Goal: Transaction & Acquisition: Purchase product/service

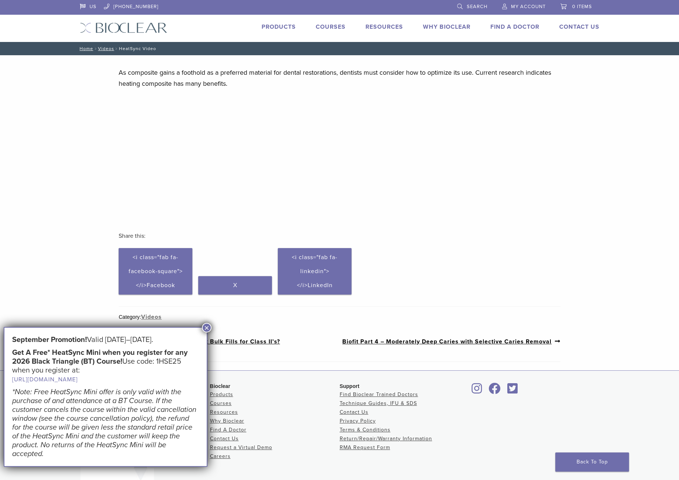
click at [283, 24] on link "Products" at bounding box center [278, 26] width 34 height 7
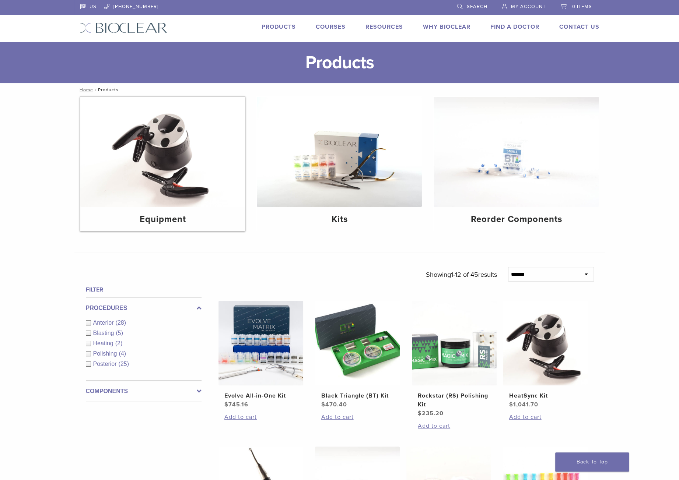
click at [186, 151] on img at bounding box center [162, 152] width 165 height 110
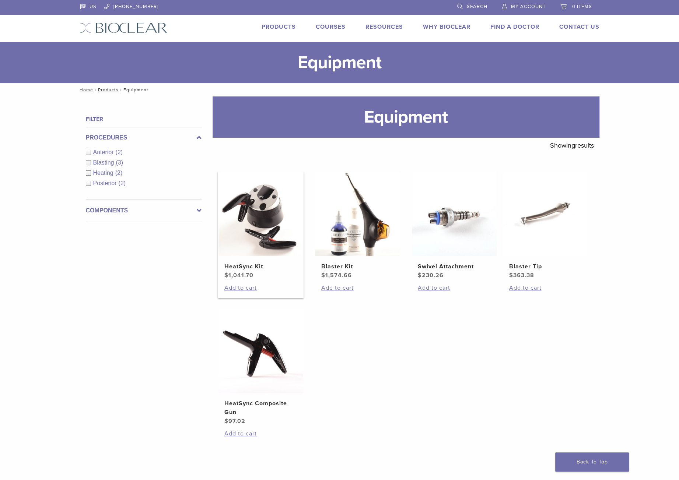
click at [261, 218] on img at bounding box center [260, 214] width 85 height 85
